Goal: Entertainment & Leisure: Consume media (video, audio)

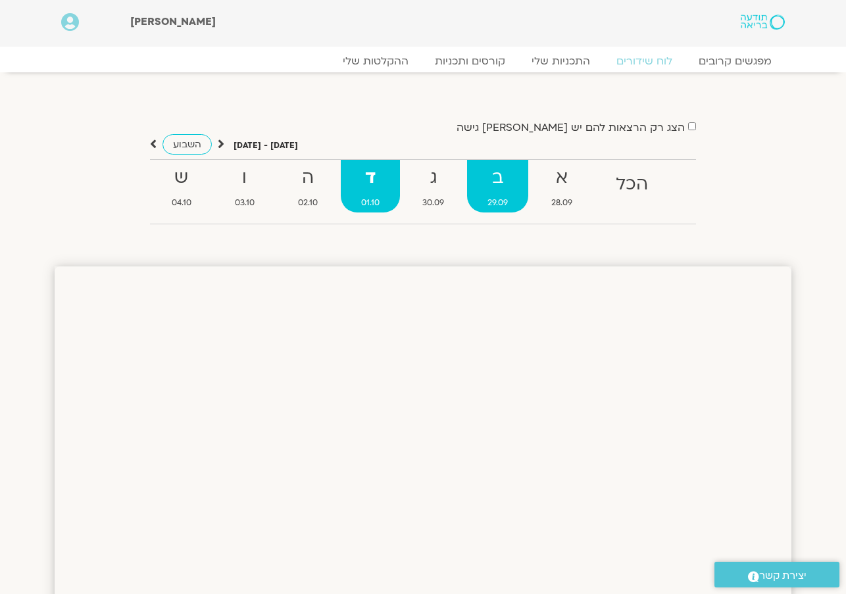
click at [493, 180] on strong "ב" at bounding box center [497, 178] width 61 height 30
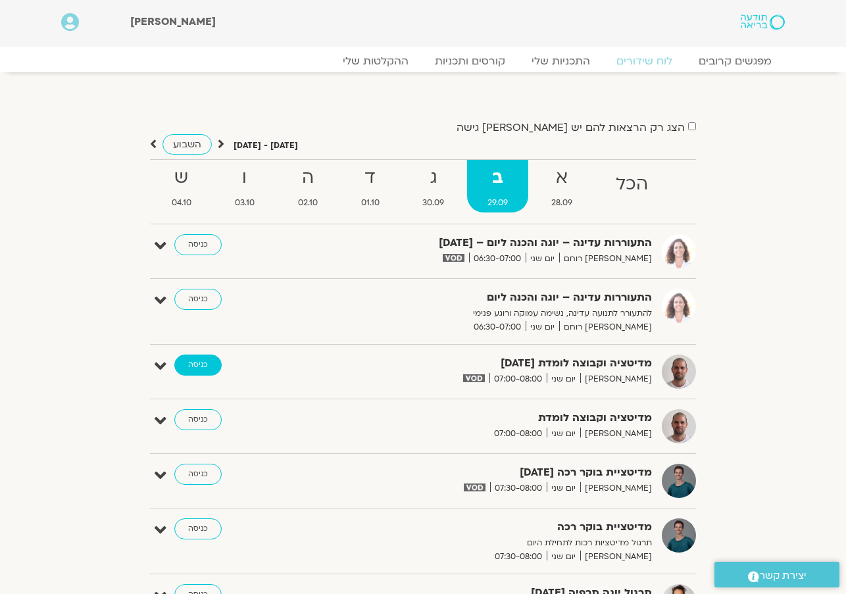
click at [194, 363] on link "כניסה" at bounding box center [197, 364] width 47 height 21
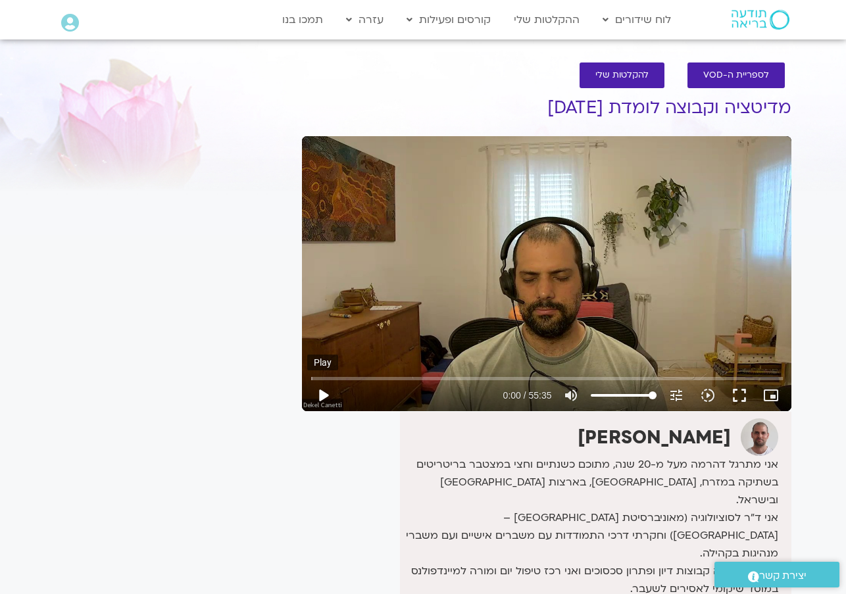
click at [326, 389] on button "play_arrow" at bounding box center [323, 395] width 32 height 32
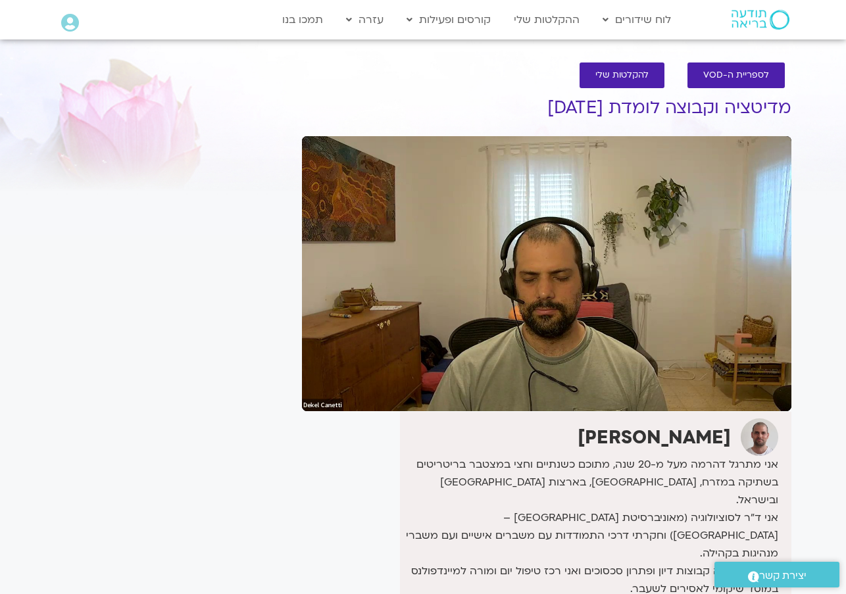
click at [333, 400] on button "pause" at bounding box center [323, 395] width 32 height 32
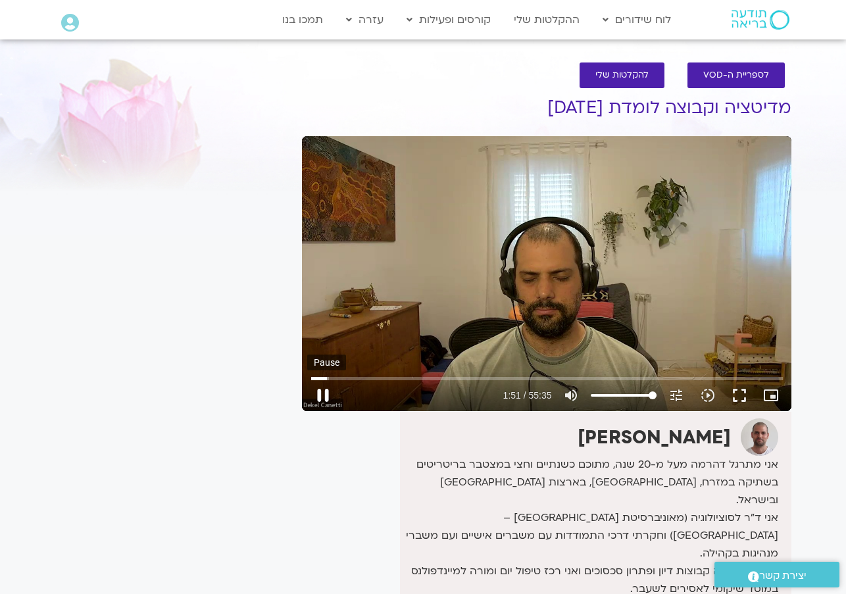
click at [325, 398] on button "pause" at bounding box center [323, 395] width 32 height 32
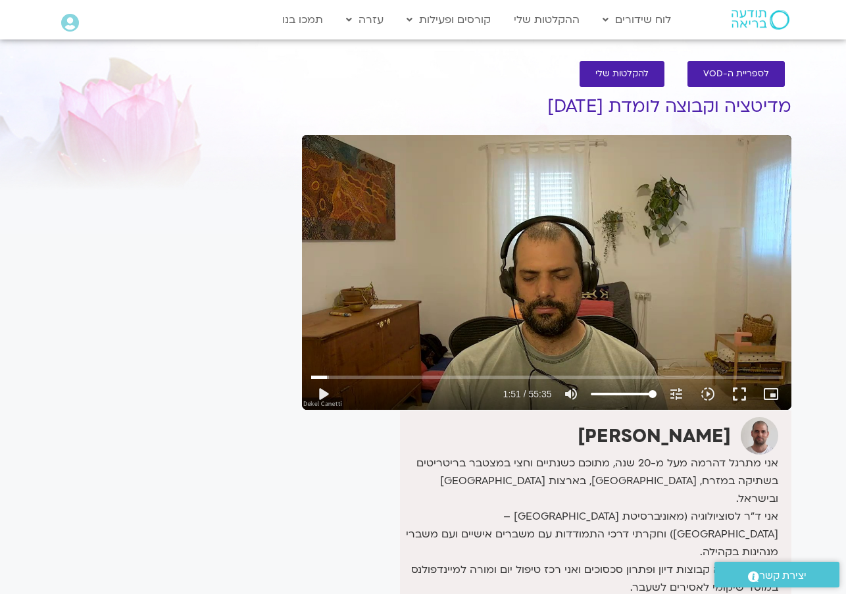
scroll to position [3, 0]
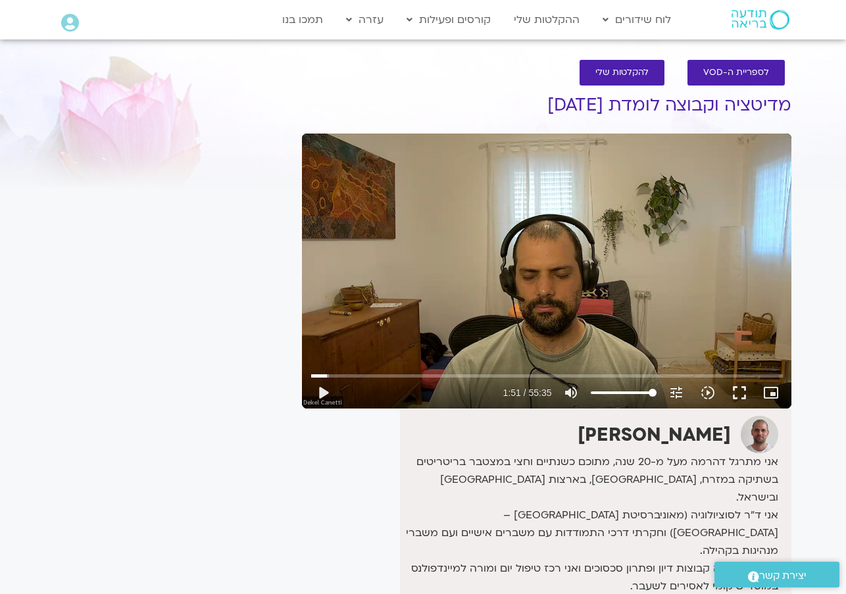
type input "111.664340042001"
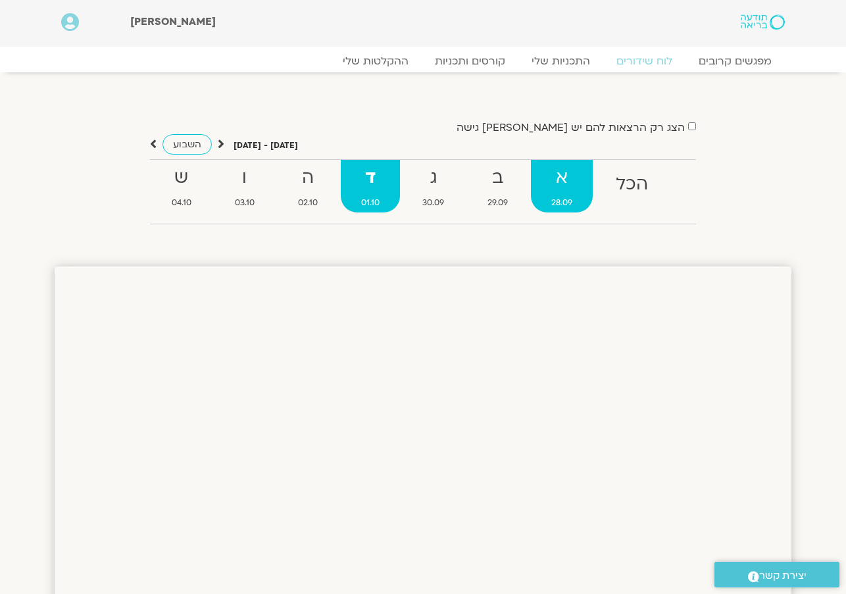
click at [568, 171] on strong "א" at bounding box center [562, 178] width 62 height 30
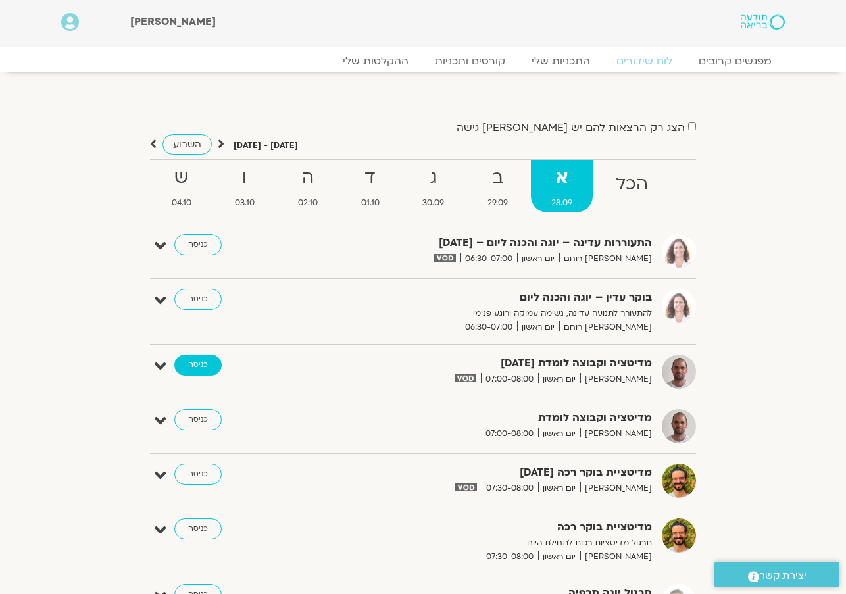
click at [203, 364] on link "כניסה" at bounding box center [197, 364] width 47 height 21
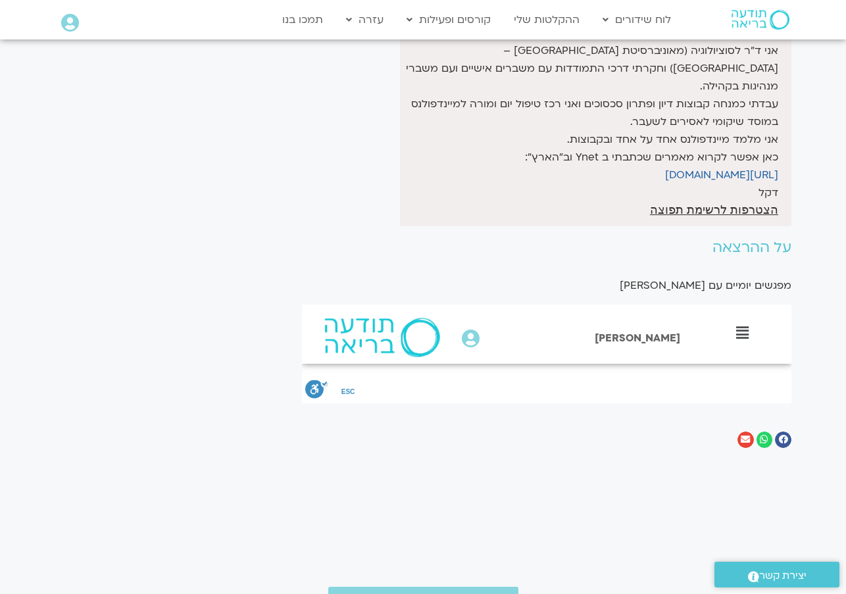
scroll to position [538, 0]
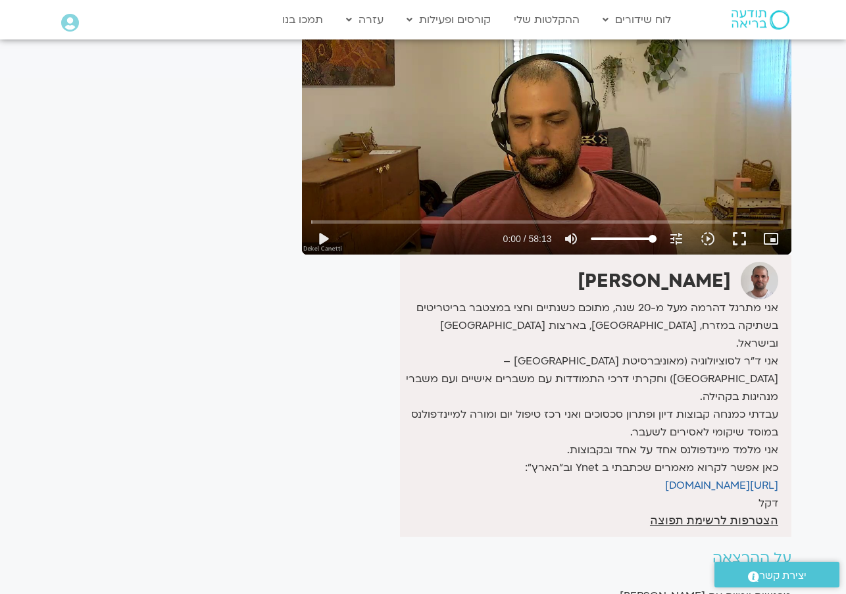
scroll to position [157, 0]
click at [327, 237] on button "play_arrow" at bounding box center [323, 239] width 32 height 32
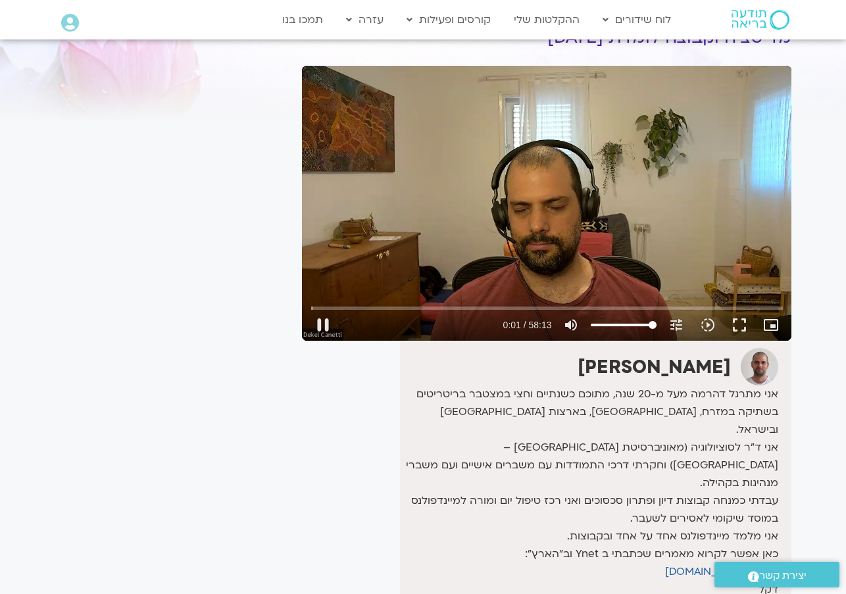
scroll to position [64, 0]
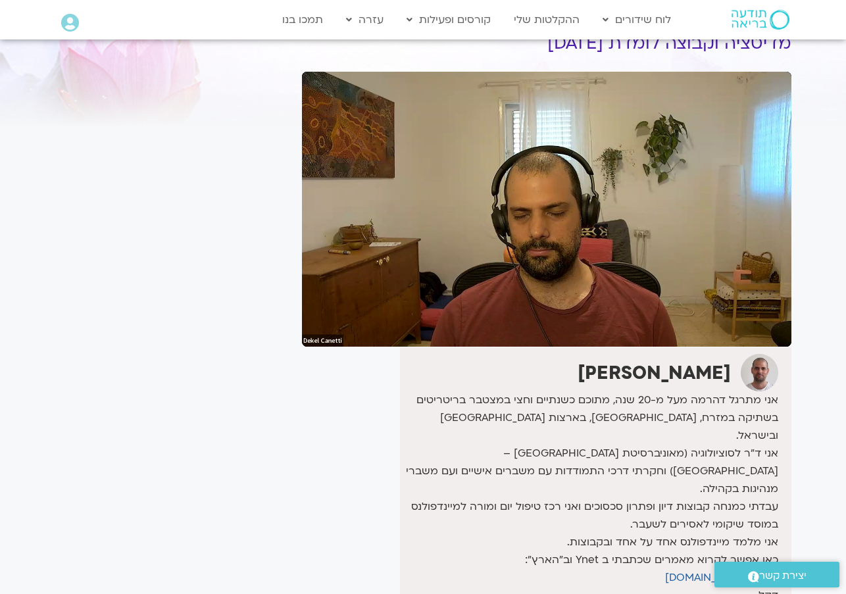
type input "110.300450166333"
